Goal: Task Accomplishment & Management: Manage account settings

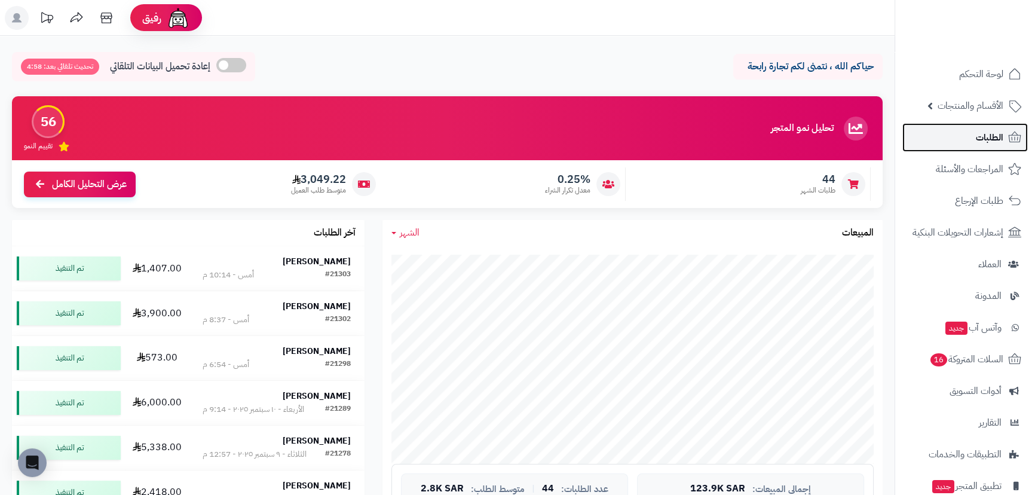
click at [946, 131] on link "الطلبات" at bounding box center [964, 137] width 125 height 29
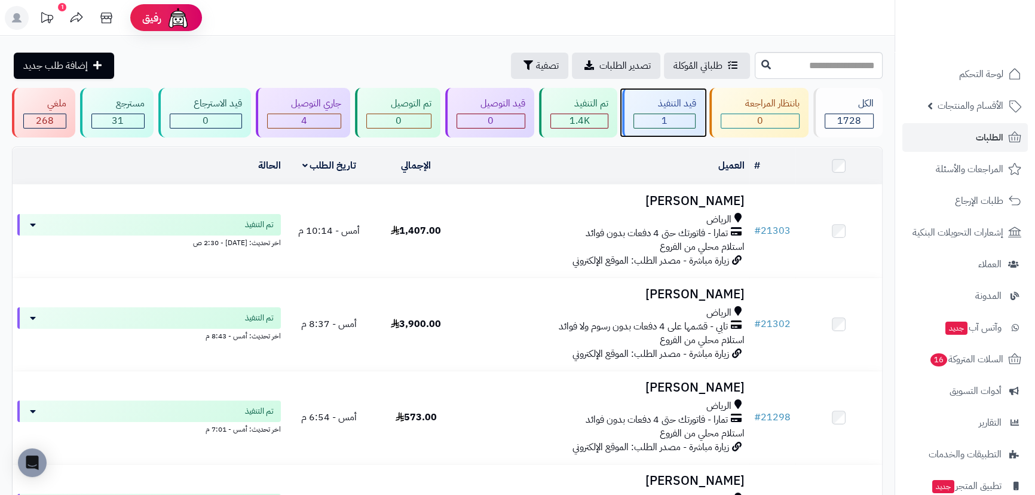
click at [669, 114] on div "1" at bounding box center [664, 121] width 61 height 14
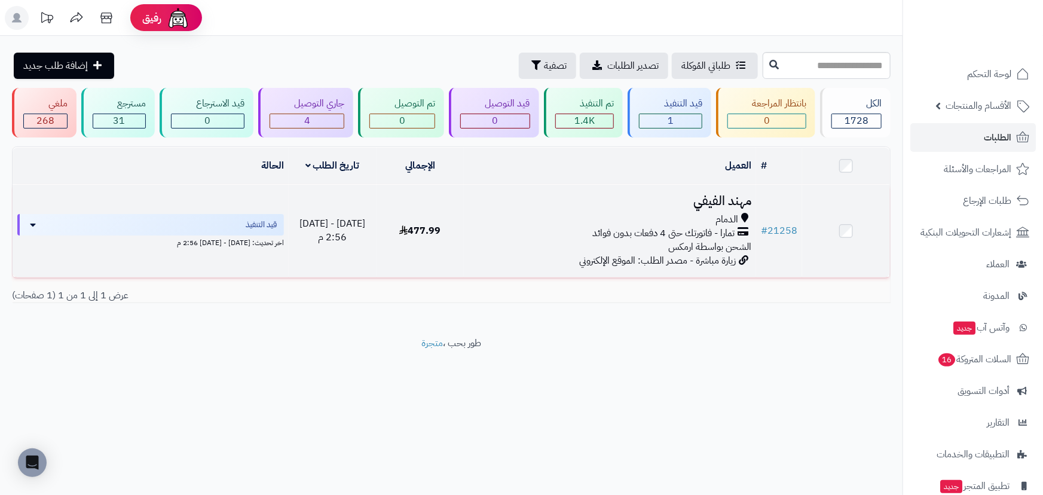
click at [713, 194] on h3 "مهند الفيفي" at bounding box center [609, 201] width 283 height 14
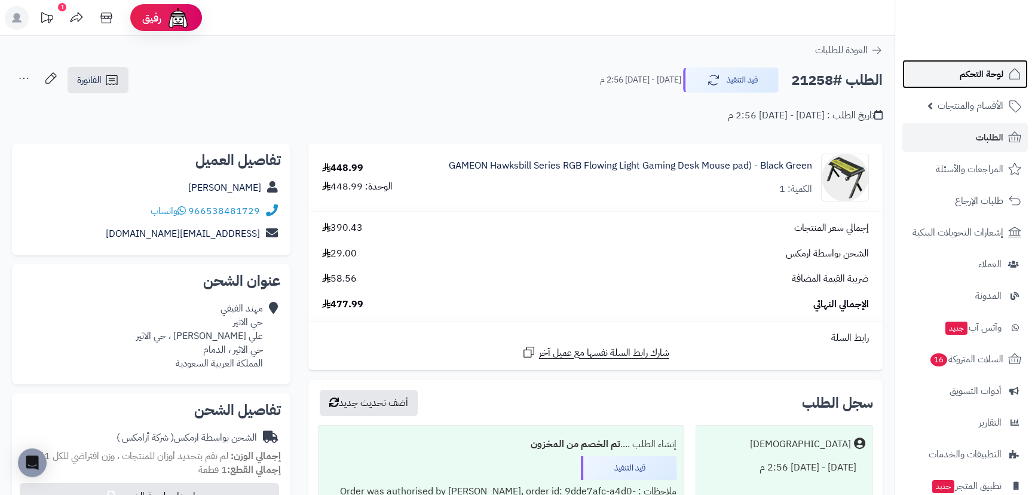
click at [960, 75] on span "لوحة التحكم" at bounding box center [982, 74] width 44 height 17
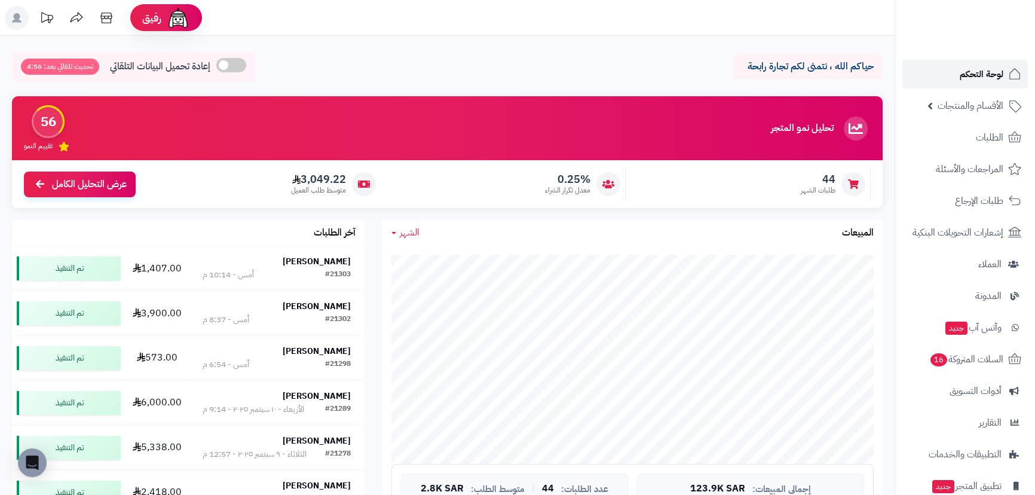
click at [933, 70] on link "لوحة التحكم" at bounding box center [964, 74] width 125 height 29
